Goal: Task Accomplishment & Management: Manage account settings

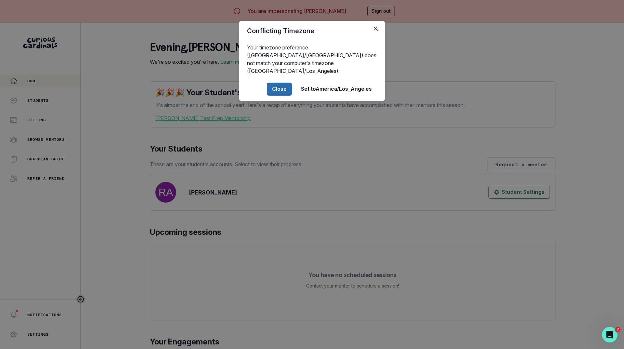
click at [273, 83] on button "Close" at bounding box center [279, 89] width 25 height 13
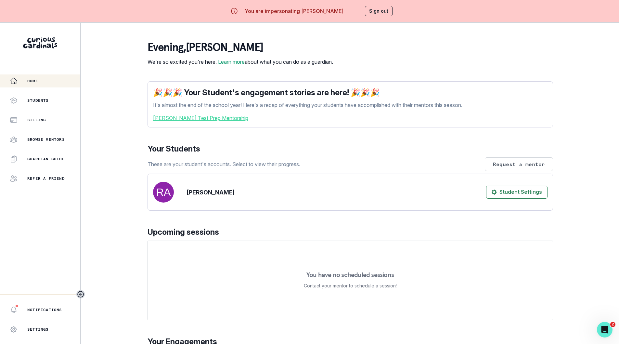
click at [105, 85] on div "Home Students Billing Browse Mentors Guardian Guide Refer a friend Notification…" at bounding box center [309, 195] width 619 height 344
click at [378, 12] on button "Sign out" at bounding box center [379, 11] width 28 height 10
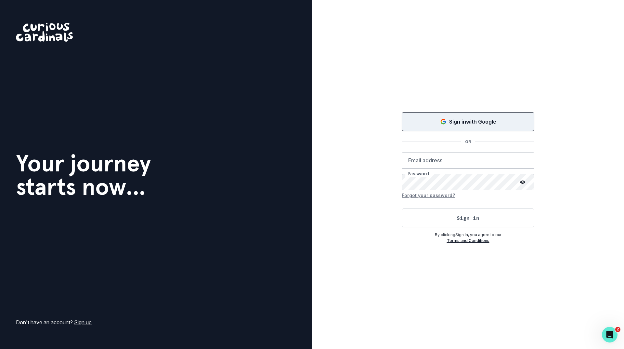
click at [431, 125] on div "Sign in with Google" at bounding box center [468, 122] width 116 height 8
